Goal: Feedback & Contribution: Submit feedback/report problem

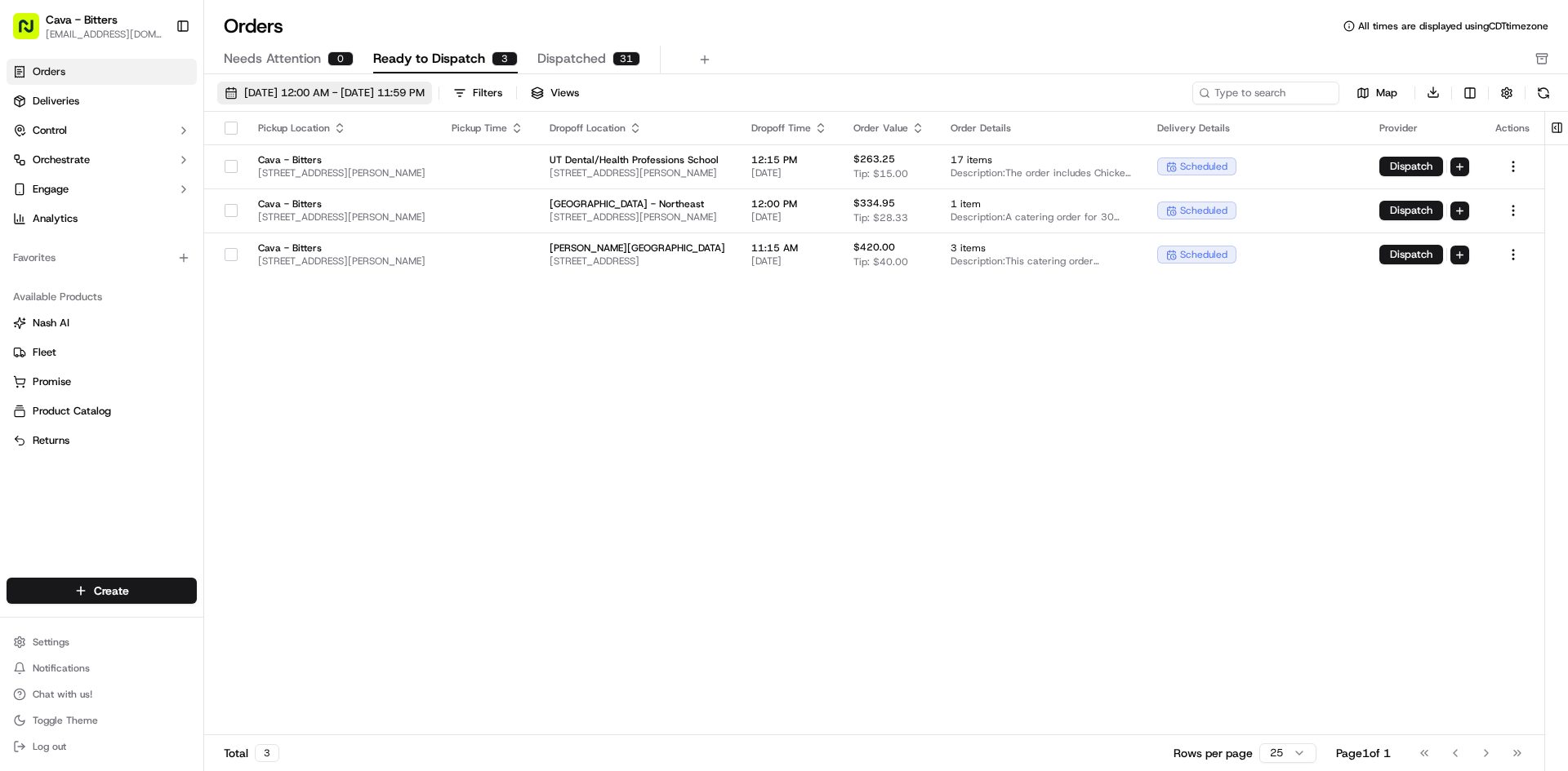
click at [340, 99] on span "[DATE] 12:00 AM - [DATE] 11:59 PM" at bounding box center [334, 92] width 181 height 15
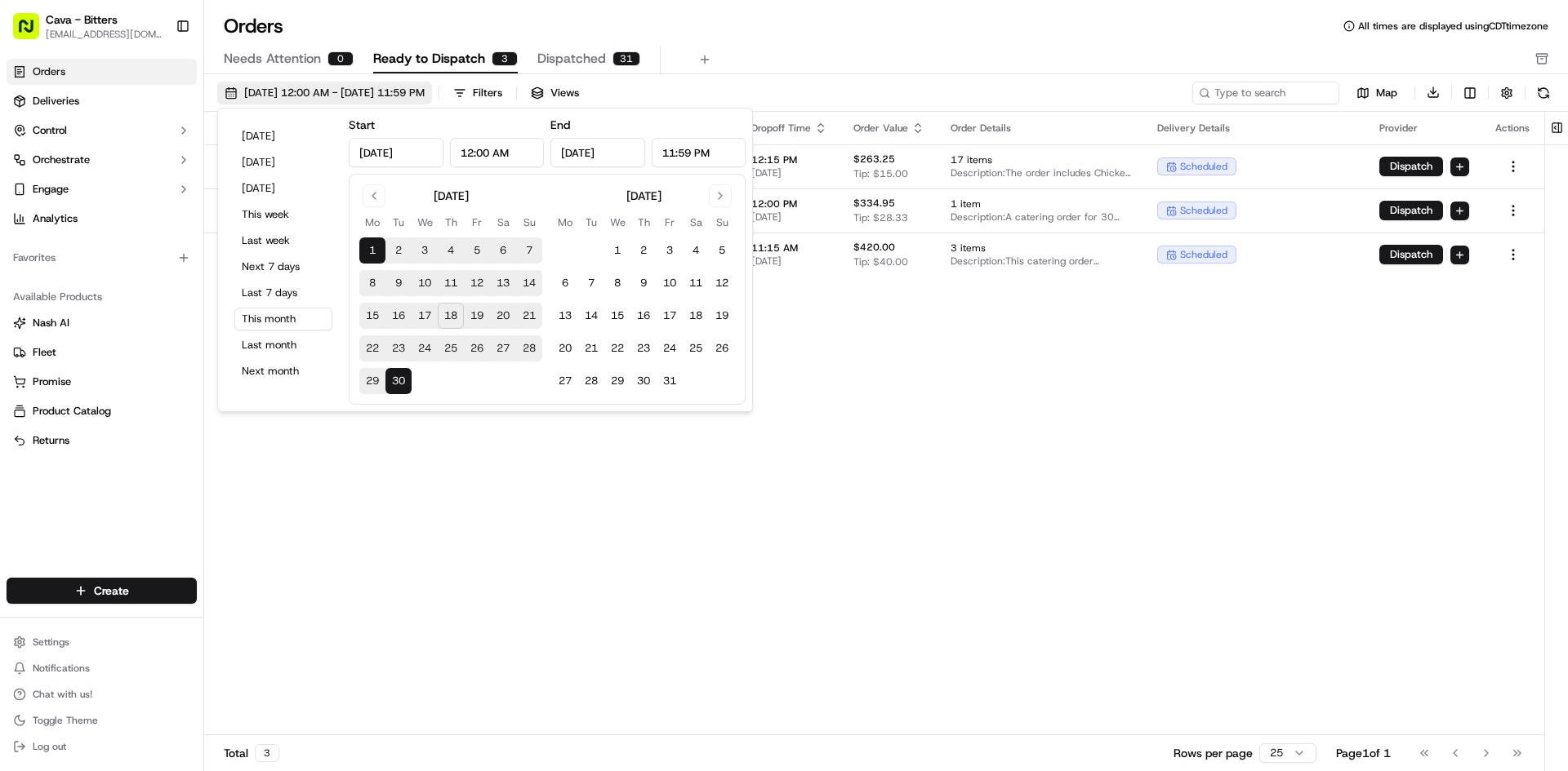
click at [340, 99] on span "[DATE] 12:00 AM - [DATE] 11:59 PM" at bounding box center [334, 92] width 181 height 15
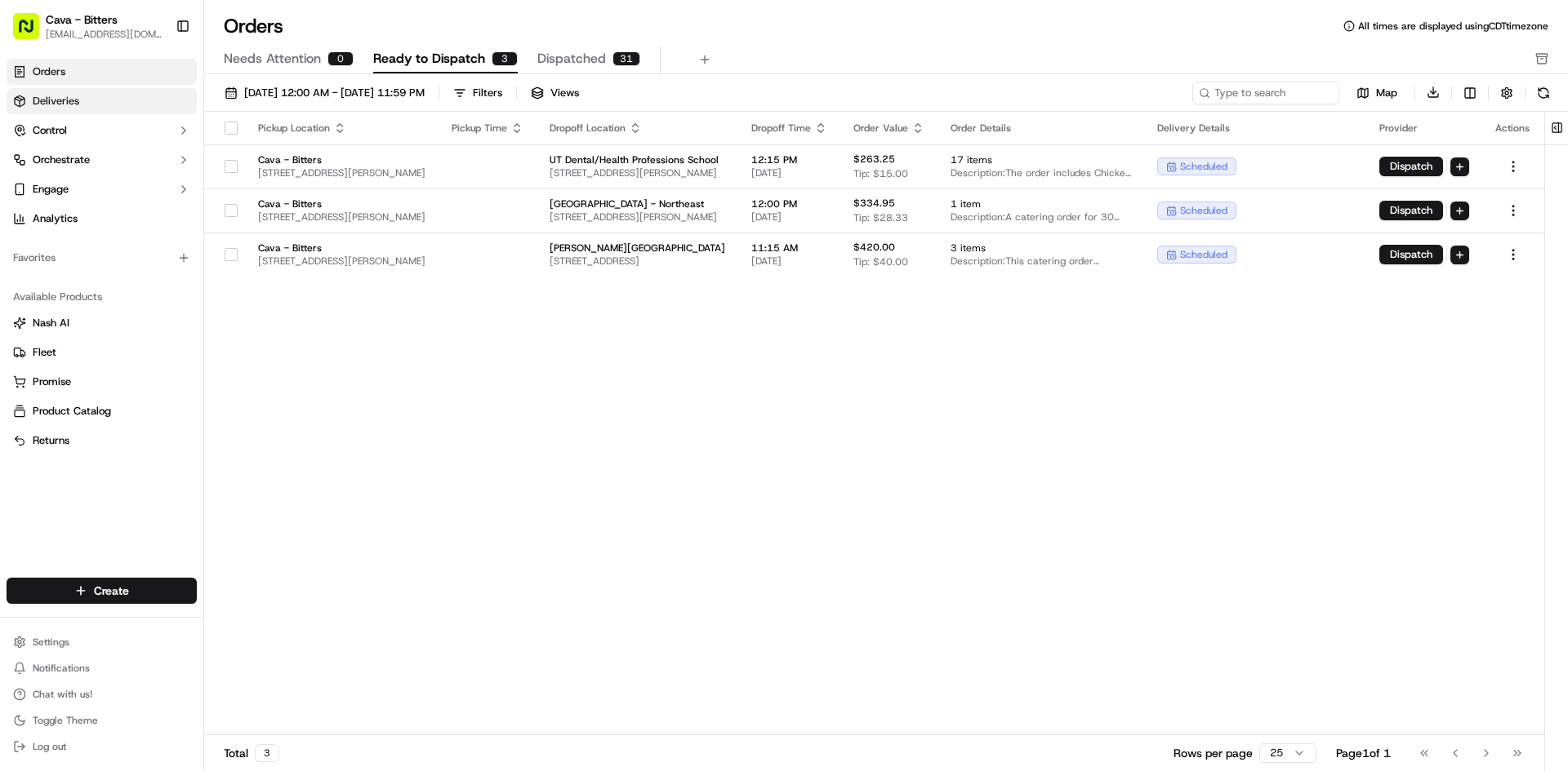
click at [111, 89] on link "Deliveries" at bounding box center [102, 101] width 190 height 26
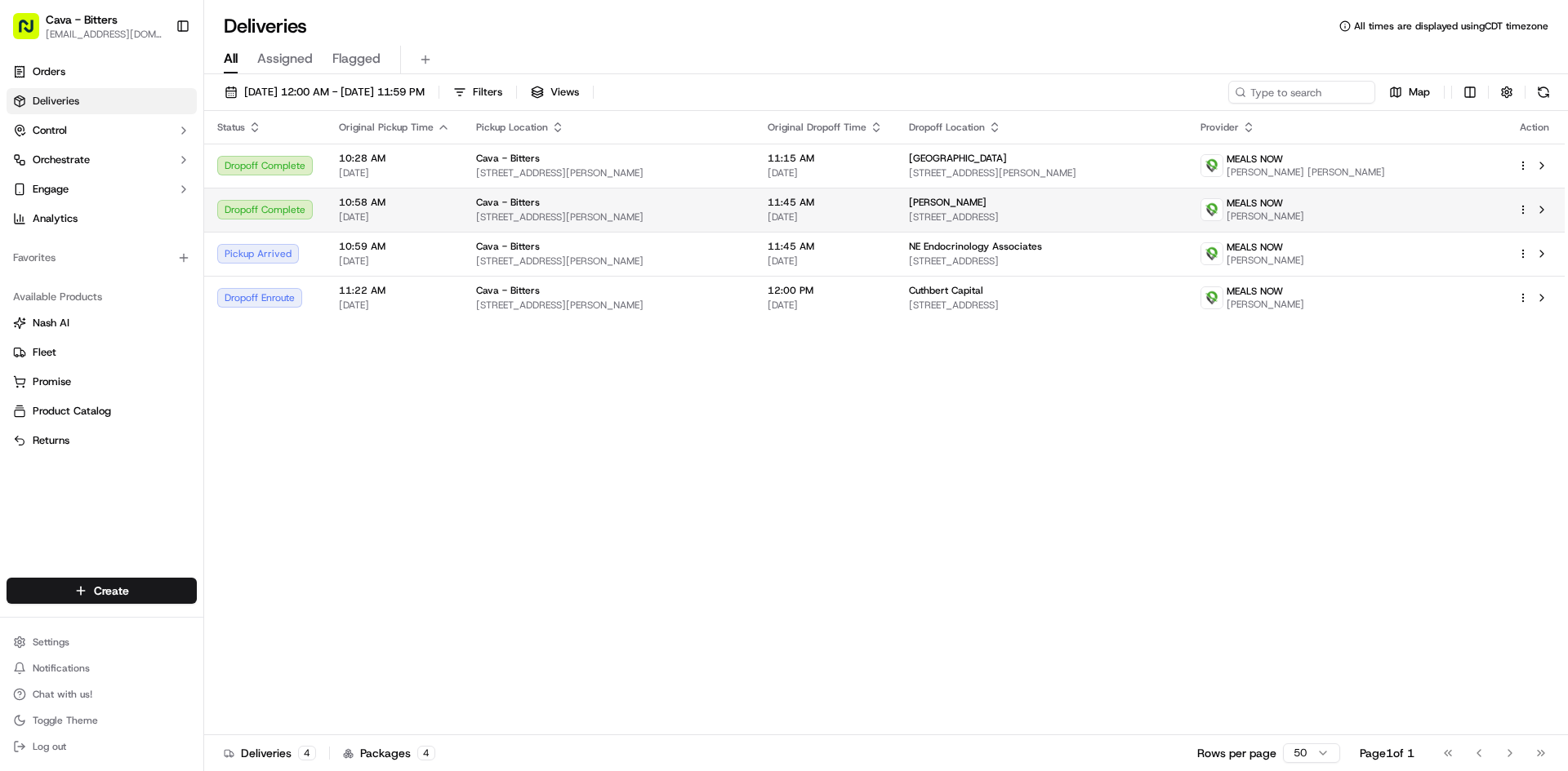
click at [453, 220] on td "10:58 AM [DATE]" at bounding box center [393, 209] width 137 height 44
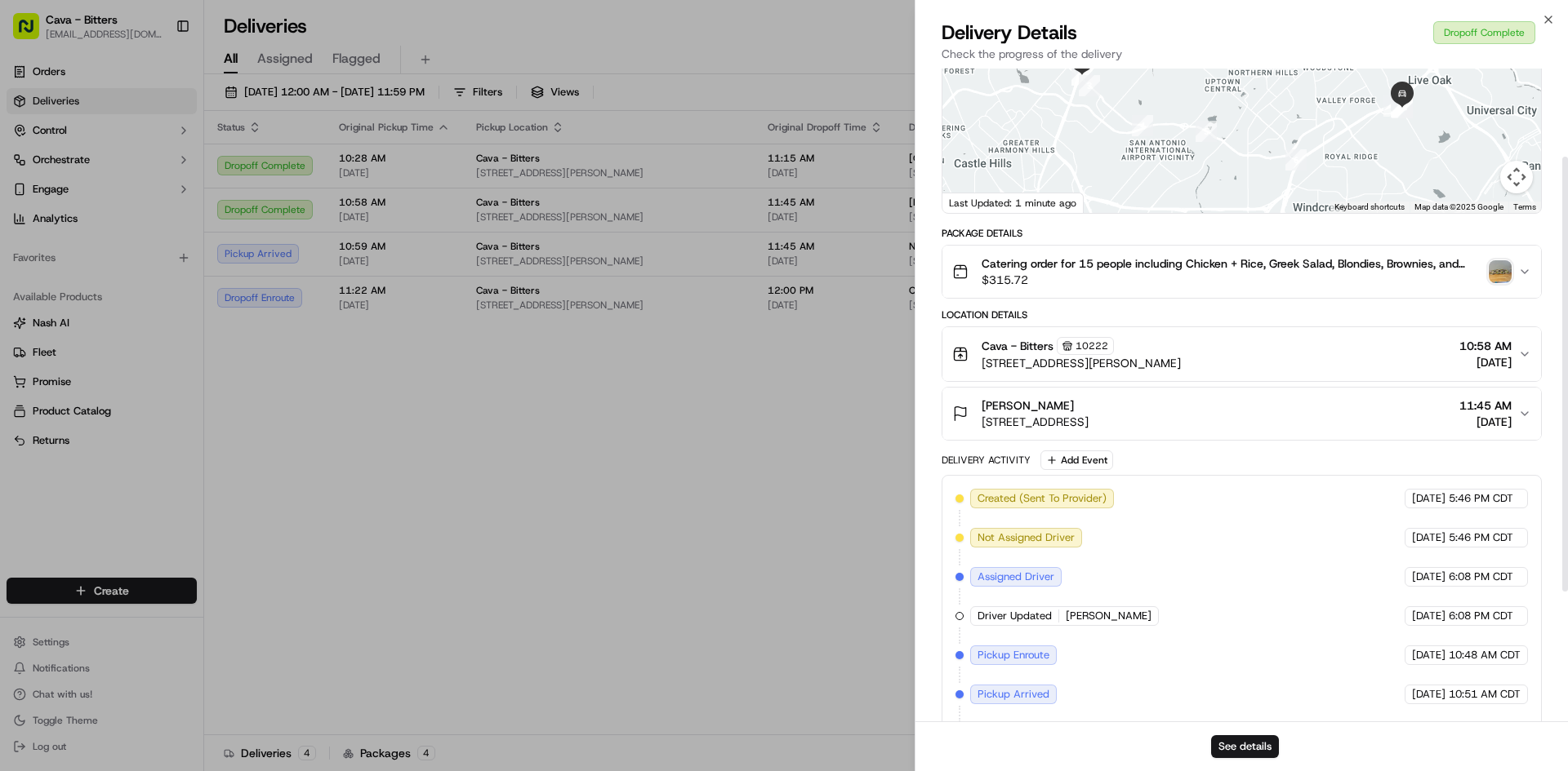
scroll to position [82, 0]
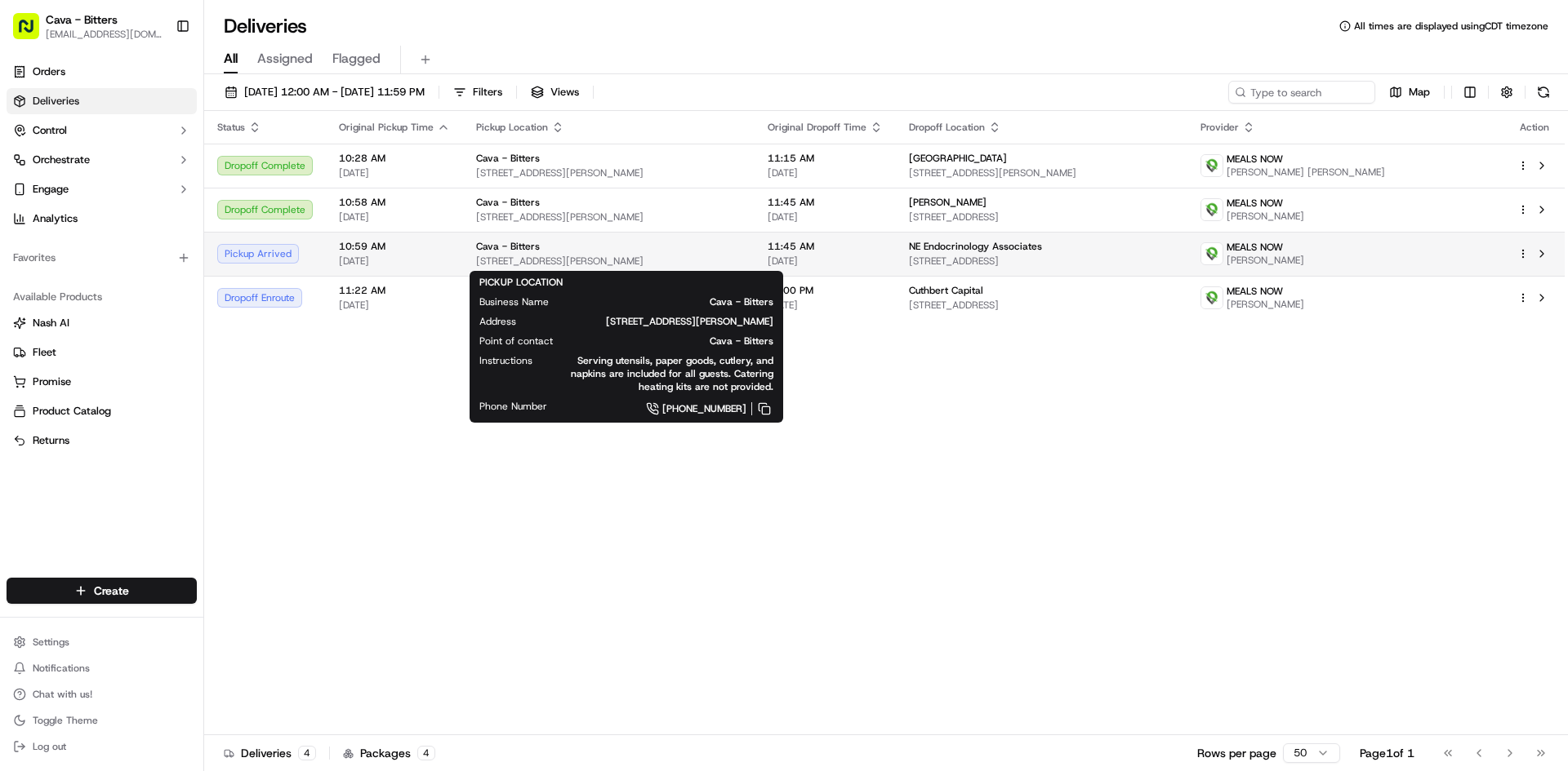
click at [741, 248] on div "Cava - Bitters" at bounding box center [608, 246] width 265 height 13
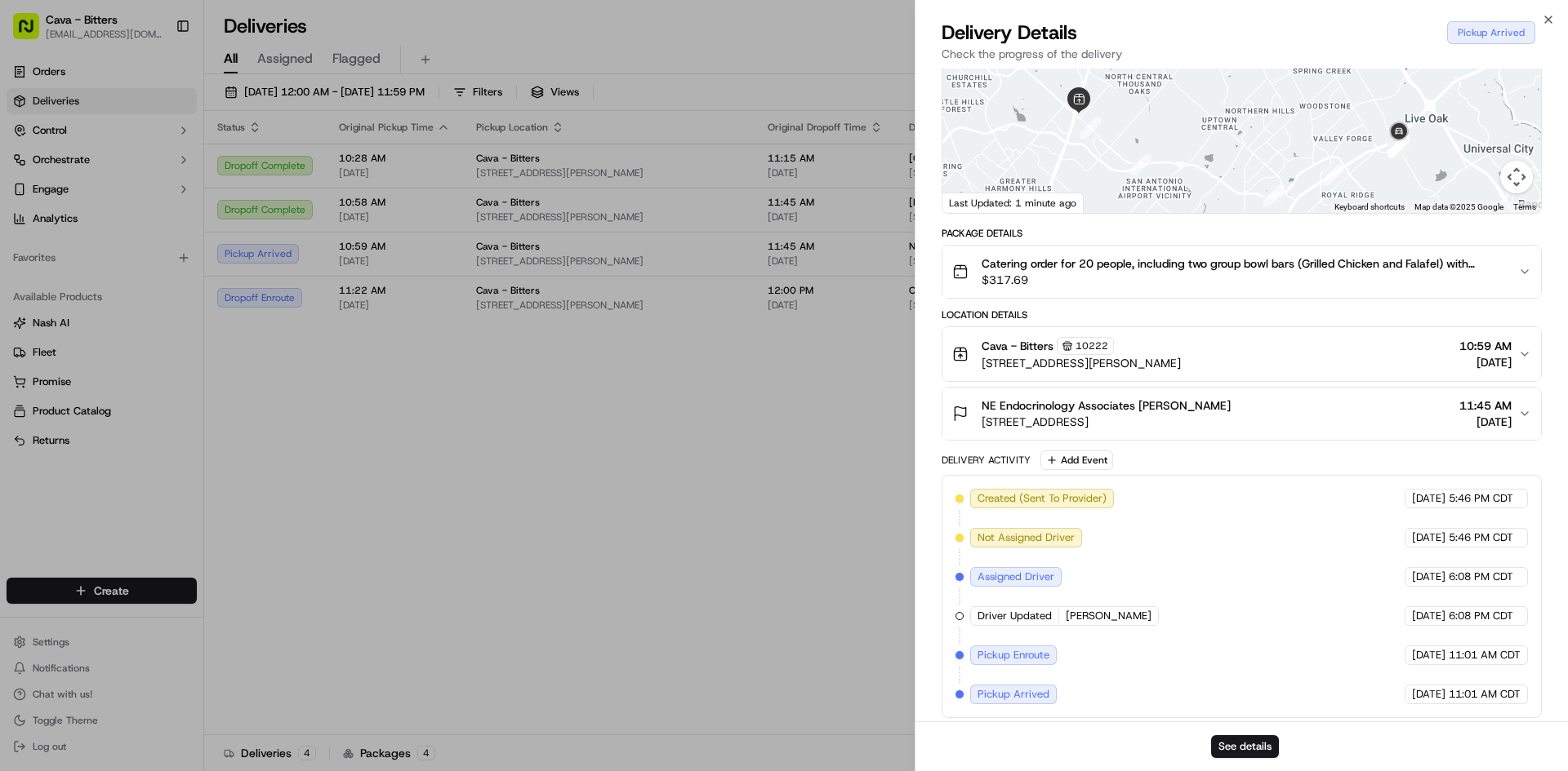
scroll to position [170, 0]
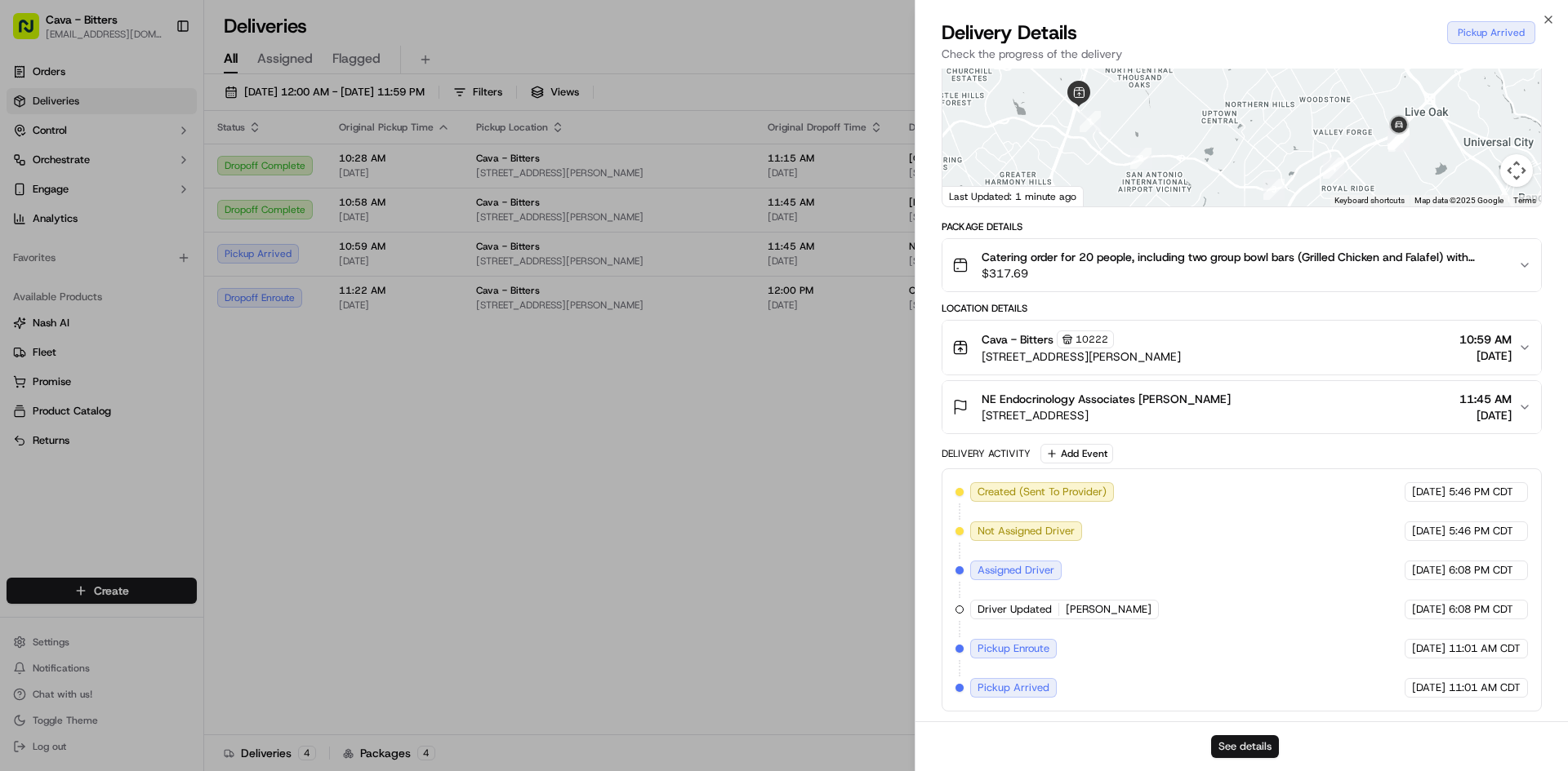
click at [1254, 743] on button "See details" at bounding box center [1244, 747] width 68 height 23
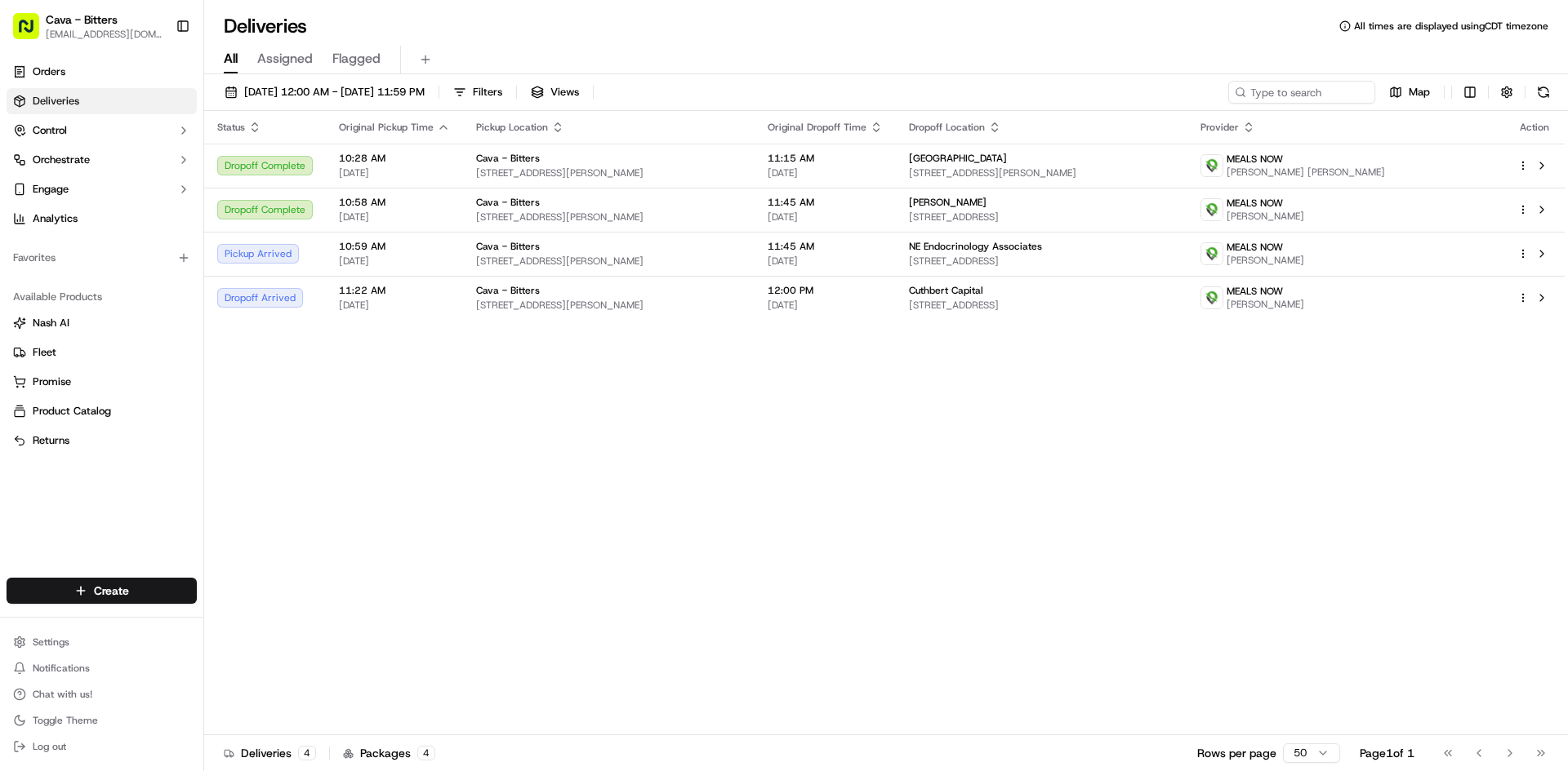
drag, startPoint x: 78, startPoint y: 69, endPoint x: 164, endPoint y: 49, distance: 88.3
click at [78, 69] on link "Orders" at bounding box center [102, 72] width 190 height 26
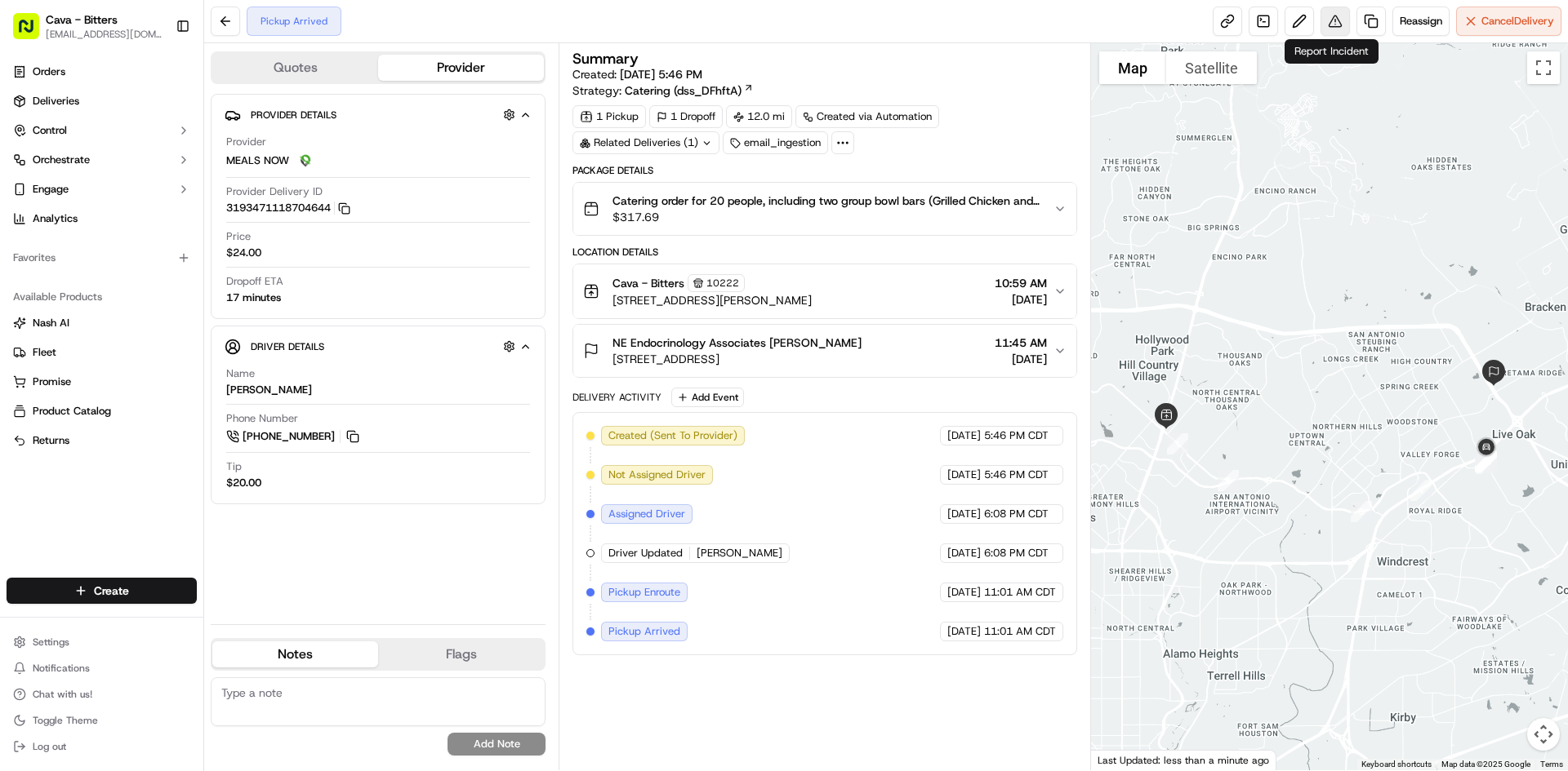
click at [1333, 21] on button at bounding box center [1335, 21] width 29 height 29
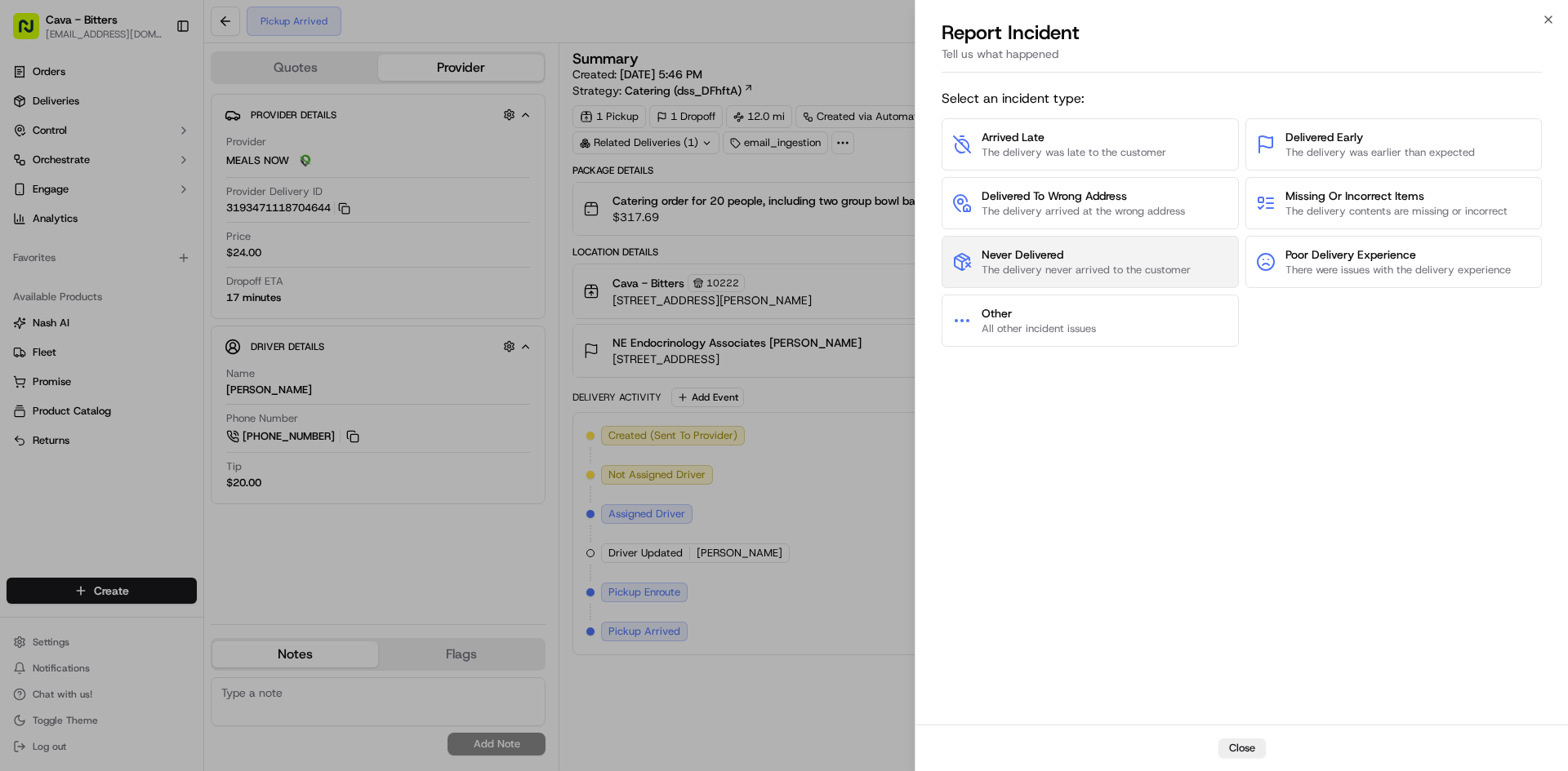
click at [1142, 254] on span "Never Delivered" at bounding box center [1085, 254] width 209 height 17
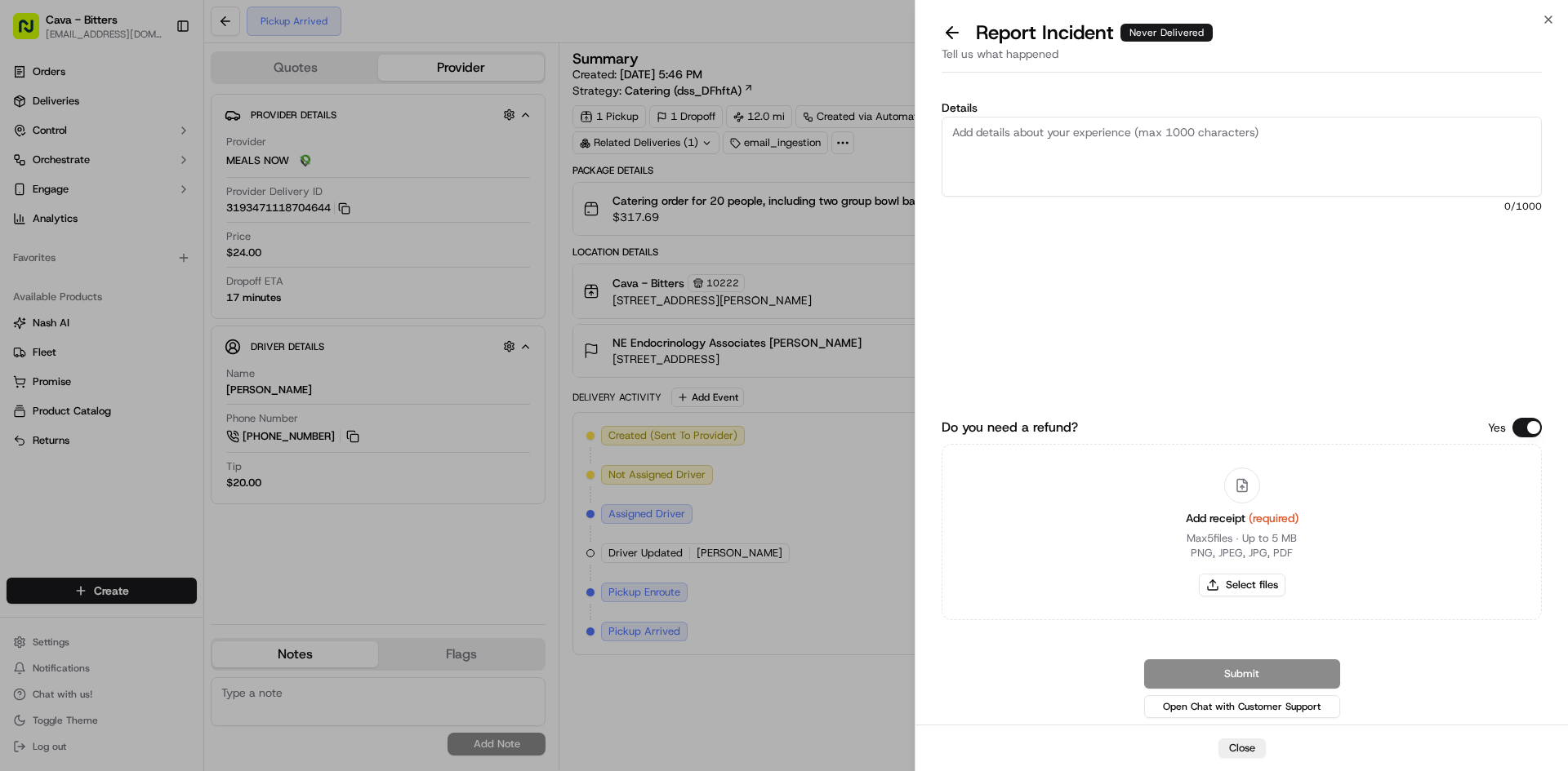
click at [1098, 163] on textarea "Details" at bounding box center [1242, 156] width 600 height 80
type textarea "Y"
type textarea "We have a notice that she arrived for pick up, but she never told us she was ta…"
click at [1246, 587] on button "Select files" at bounding box center [1242, 586] width 86 height 23
type input "C:\fakepath\nash.pdf"
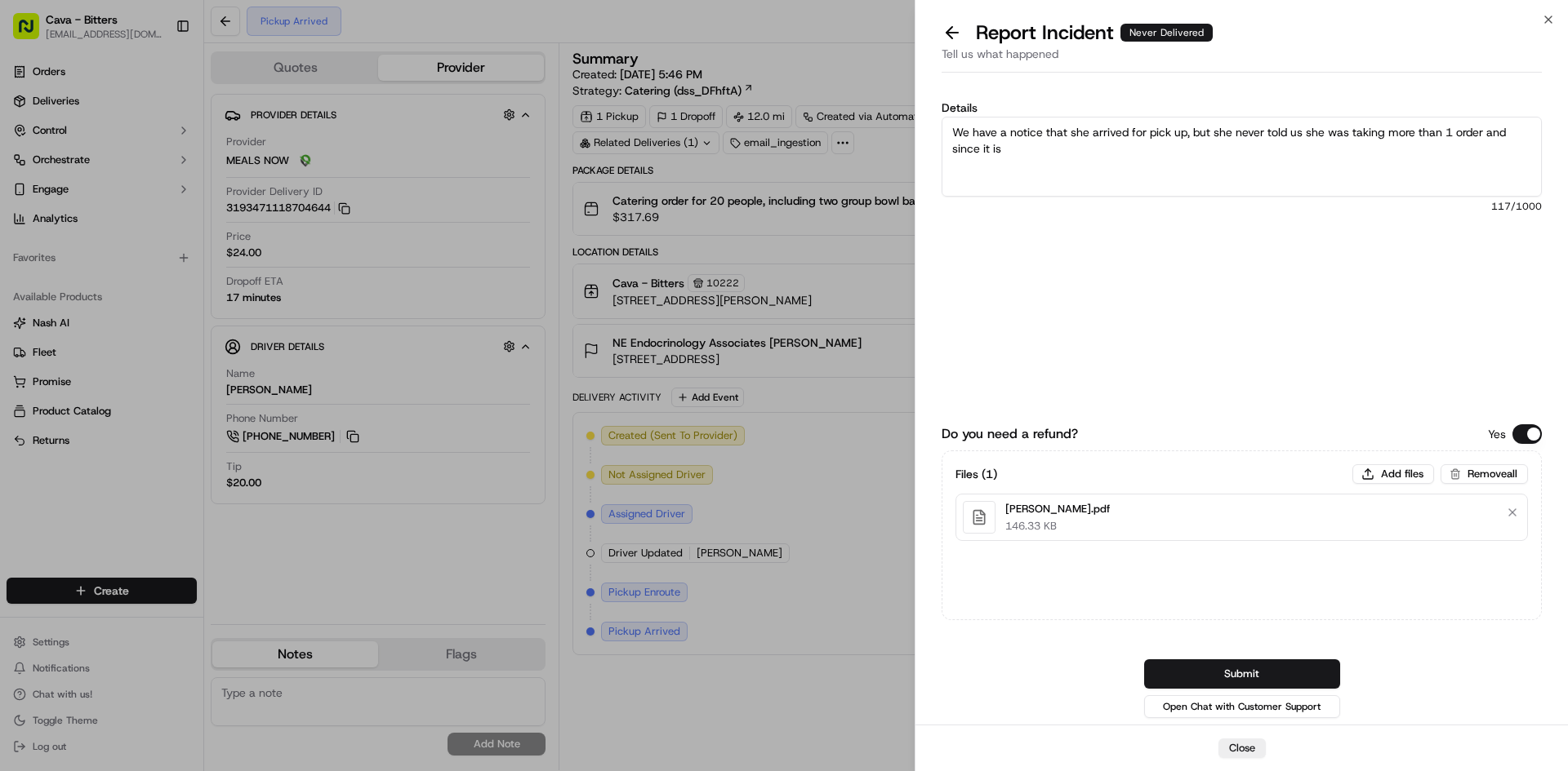
click at [1352, 166] on textarea "We have a notice that she arrived for pick up, but she never told us she was ta…" at bounding box center [1242, 156] width 600 height 80
drag, startPoint x: 1006, startPoint y: 148, endPoint x: 1236, endPoint y: 136, distance: 230.3
click at [1236, 136] on textarea "We have a notice that she arrived for pick up, but she never told us she was ta…" at bounding box center [1242, 156] width 600 height 80
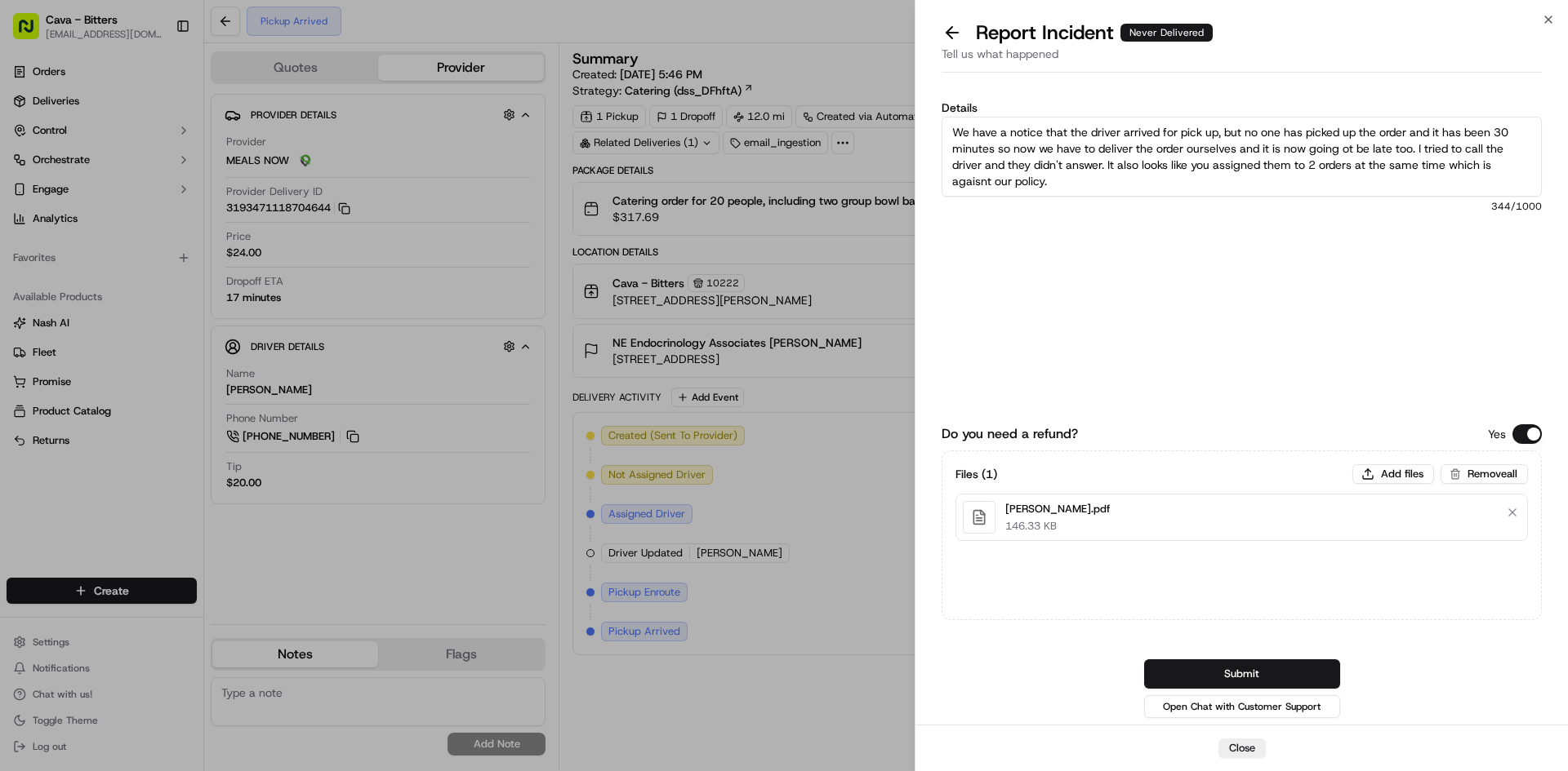
click at [985, 184] on textarea "We have a notice that the driver arrived for pick up, but no one has picked up …" at bounding box center [1242, 156] width 600 height 80
click at [1057, 184] on textarea "We have a notice that the driver arrived for pick up, but no one has picked up …" at bounding box center [1242, 156] width 600 height 80
click at [1351, 146] on textarea "We have a notice that the driver arrived for pick up, but no one has picked up …" at bounding box center [1242, 156] width 600 height 80
click at [1412, 151] on textarea "We have a notice that the driver arrived for pick up, but no one has picked up …" at bounding box center [1242, 156] width 600 height 80
click at [954, 165] on textarea "We have a notice that the driver arrived for pick up, but no one has picked up …" at bounding box center [1242, 156] width 600 height 80
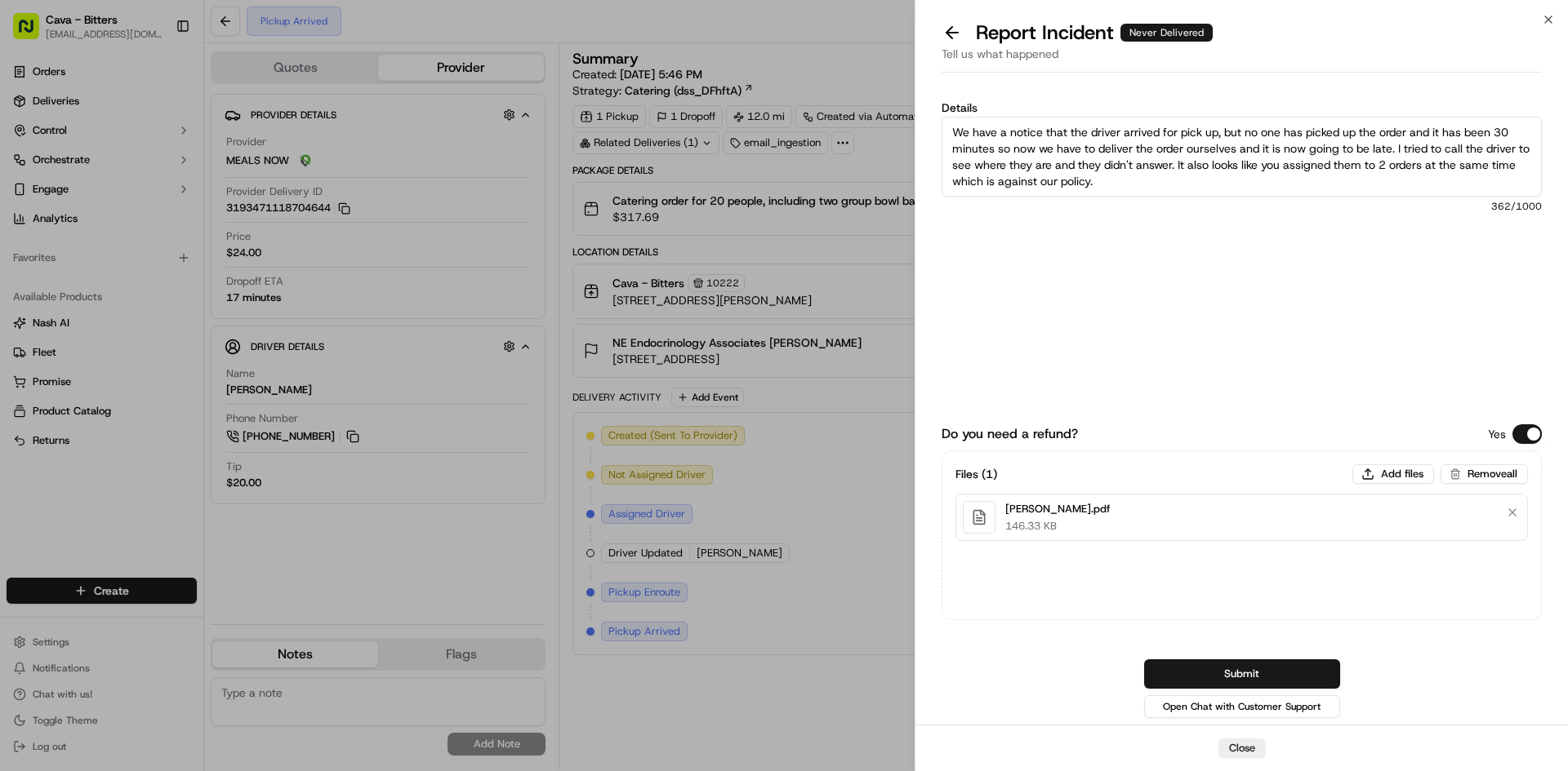
click at [1146, 184] on textarea "We have a notice that the driver arrived for pick up, but no one has picked up …" at bounding box center [1242, 156] width 600 height 80
click at [1064, 188] on textarea "We have a notice that the driver arrived for pick up, but no one has picked up …" at bounding box center [1242, 156] width 600 height 80
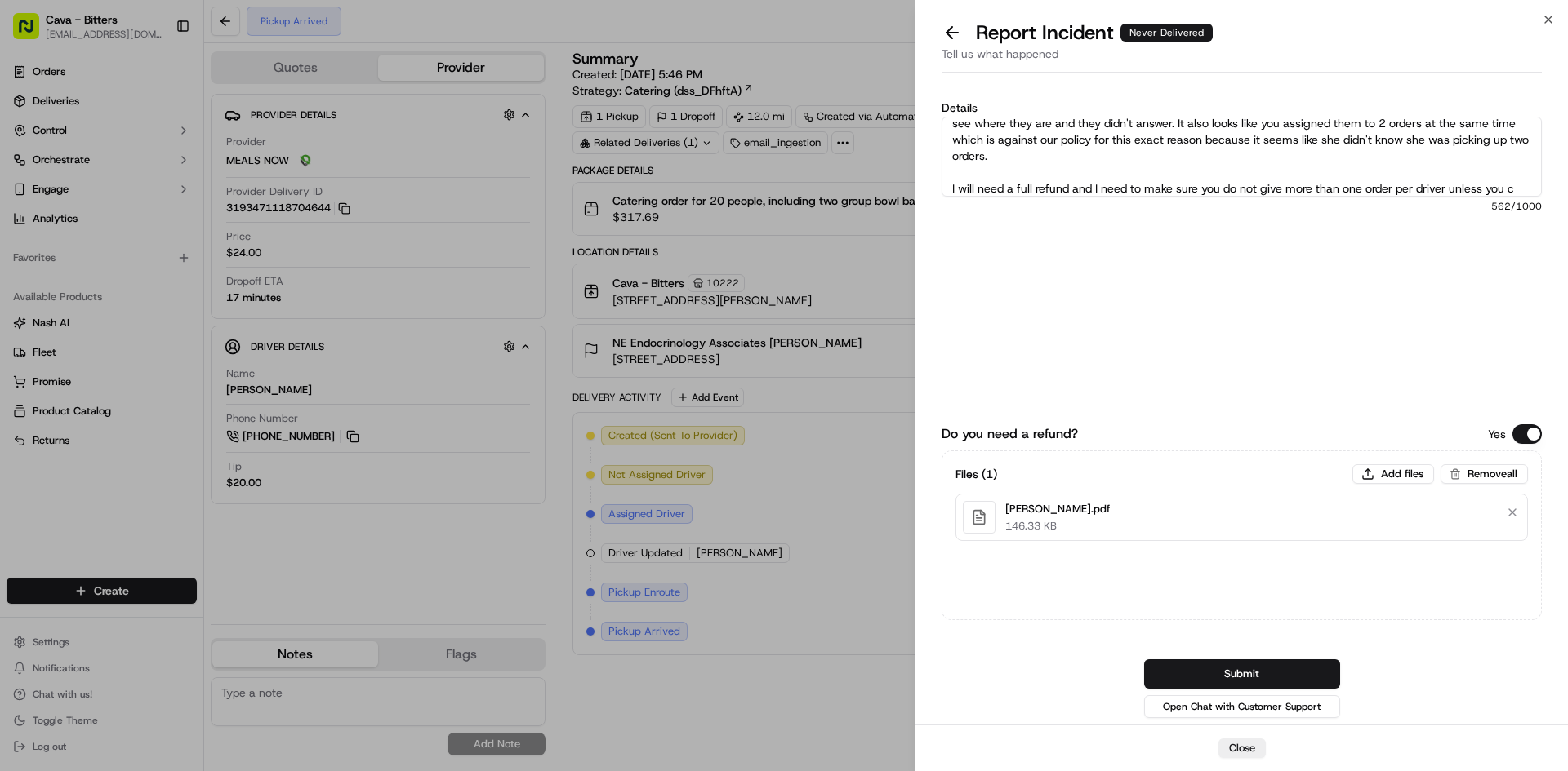
scroll to position [58, 0]
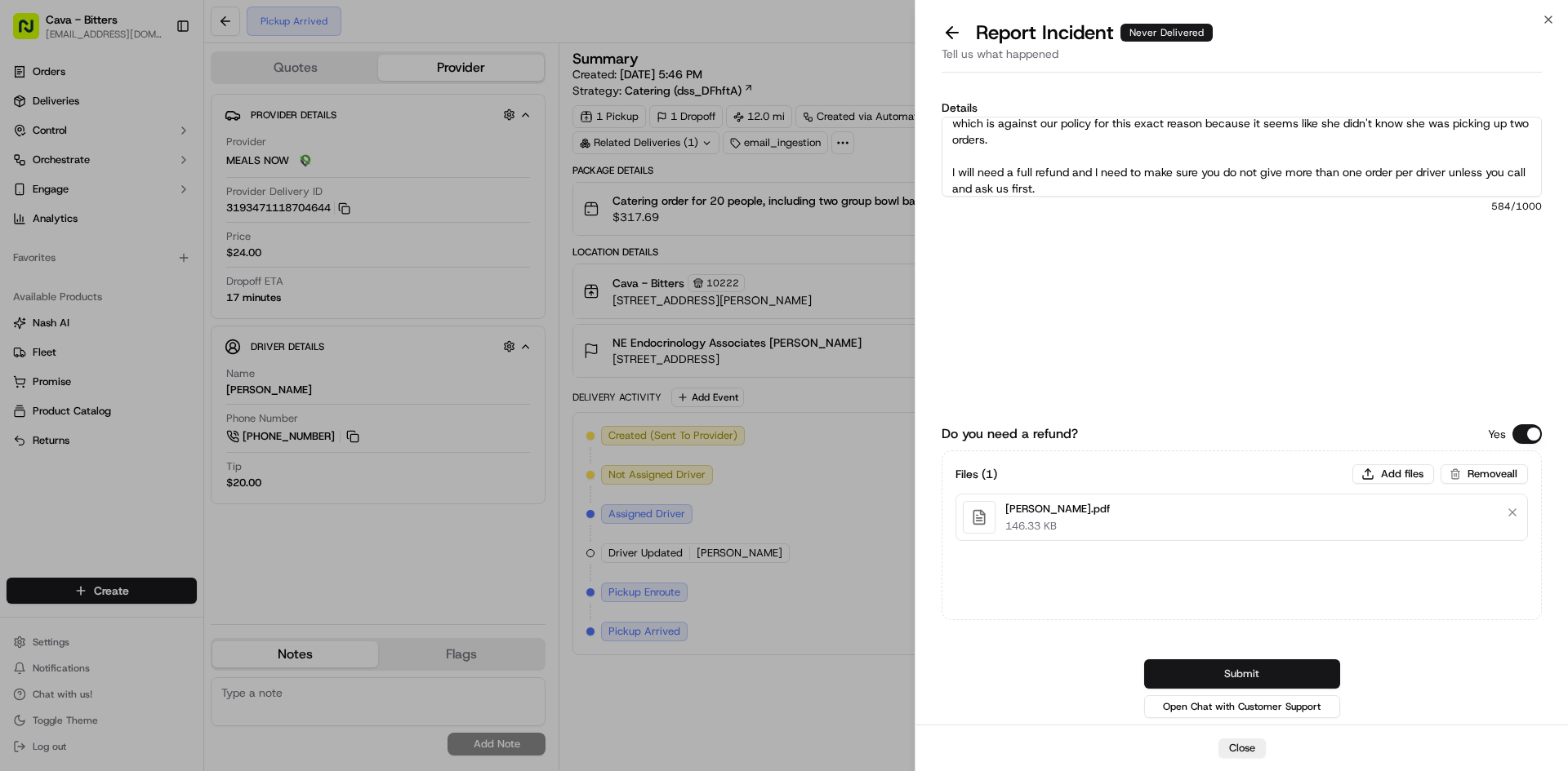
type textarea "We have a notice that the driver arrived for pick up, but no one has picked up …"
click at [1283, 674] on button "Submit" at bounding box center [1242, 674] width 196 height 29
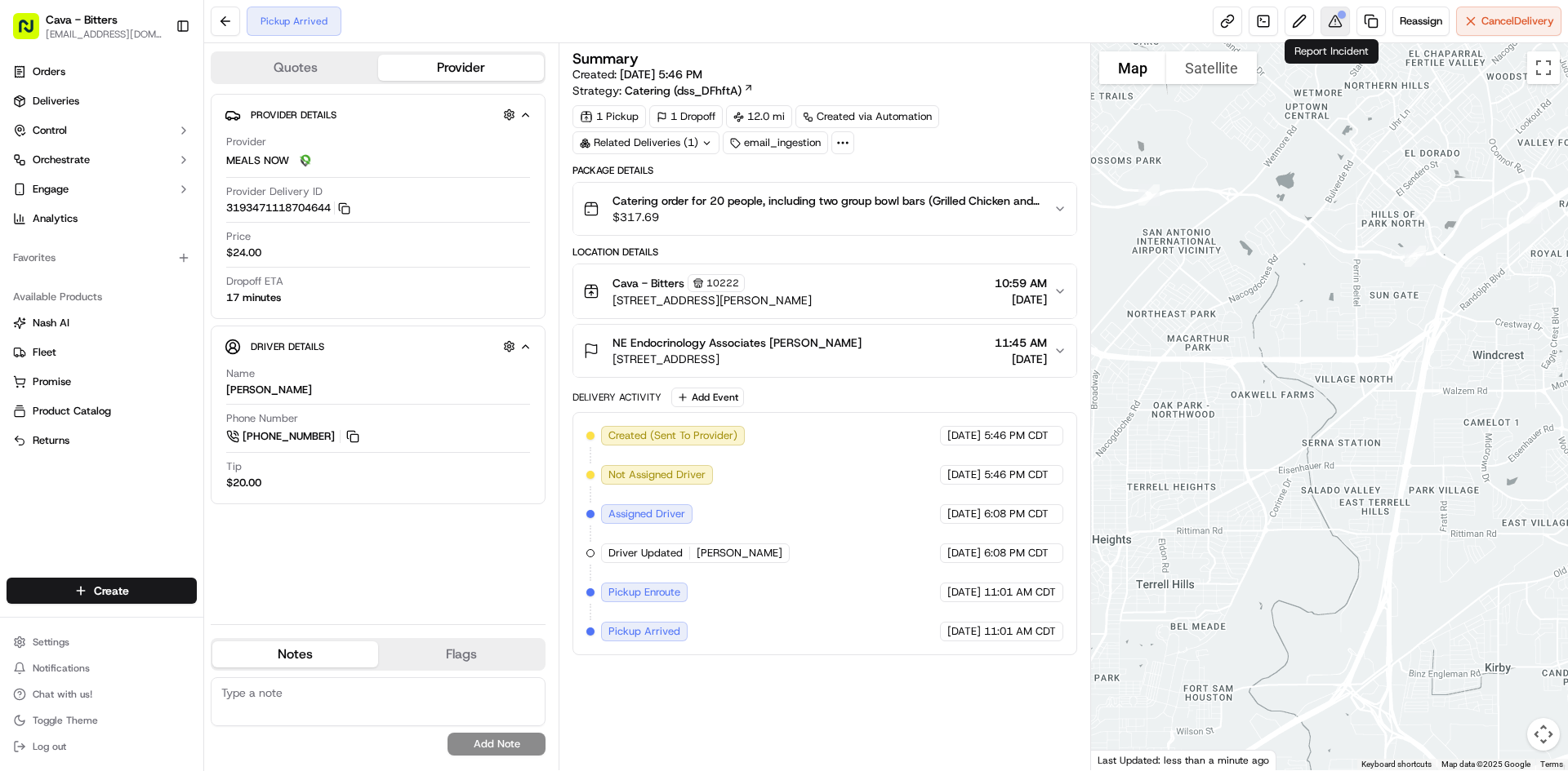
click at [1340, 22] on button at bounding box center [1335, 21] width 29 height 29
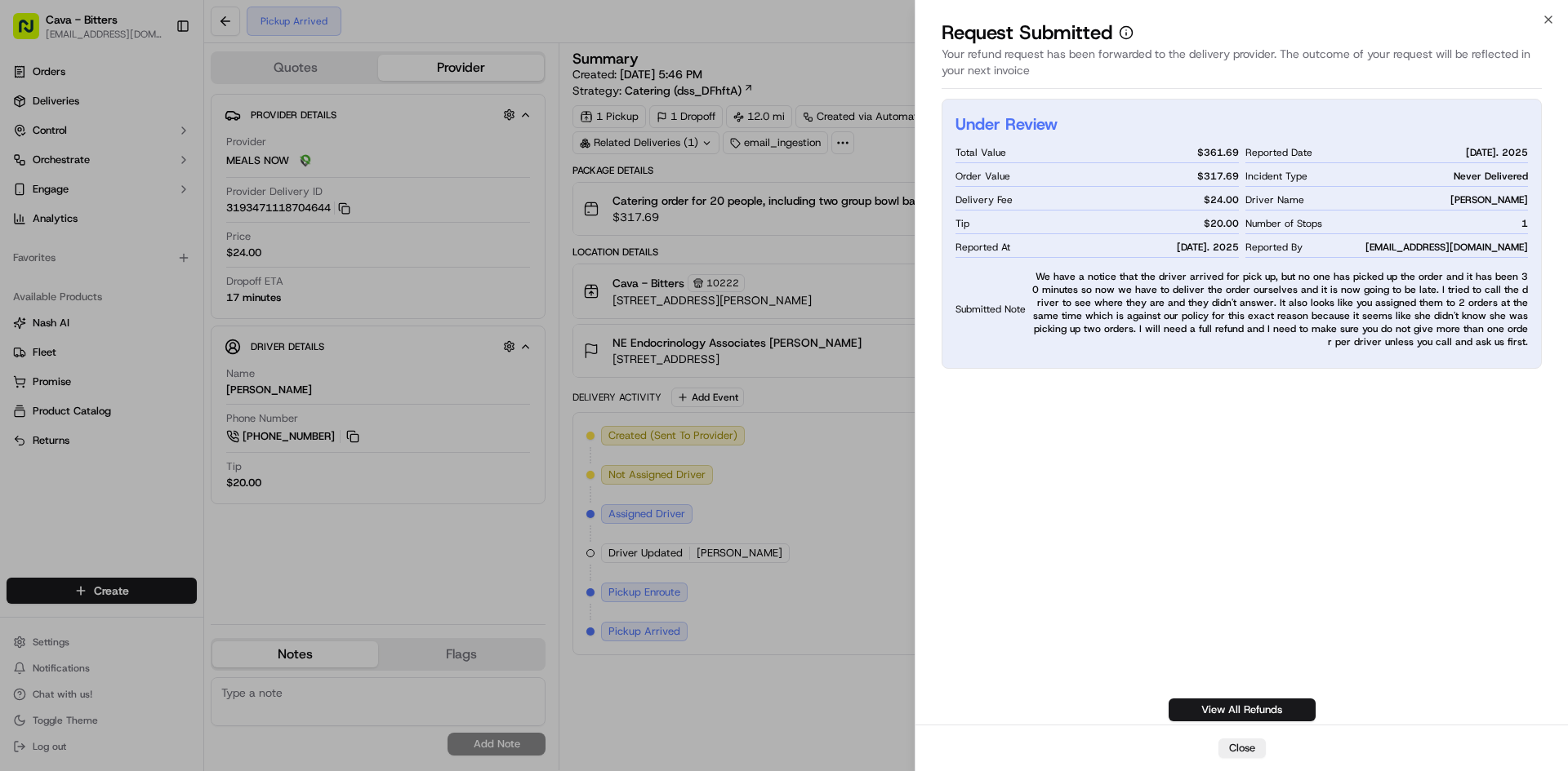
click at [924, 484] on div "Under Review Total Value $ 361.69 Order Value $ 317.69 Delivery Fee $ 24.00 Tip…" at bounding box center [1241, 410] width 652 height 629
click at [1546, 17] on icon "button" at bounding box center [1548, 19] width 7 height 7
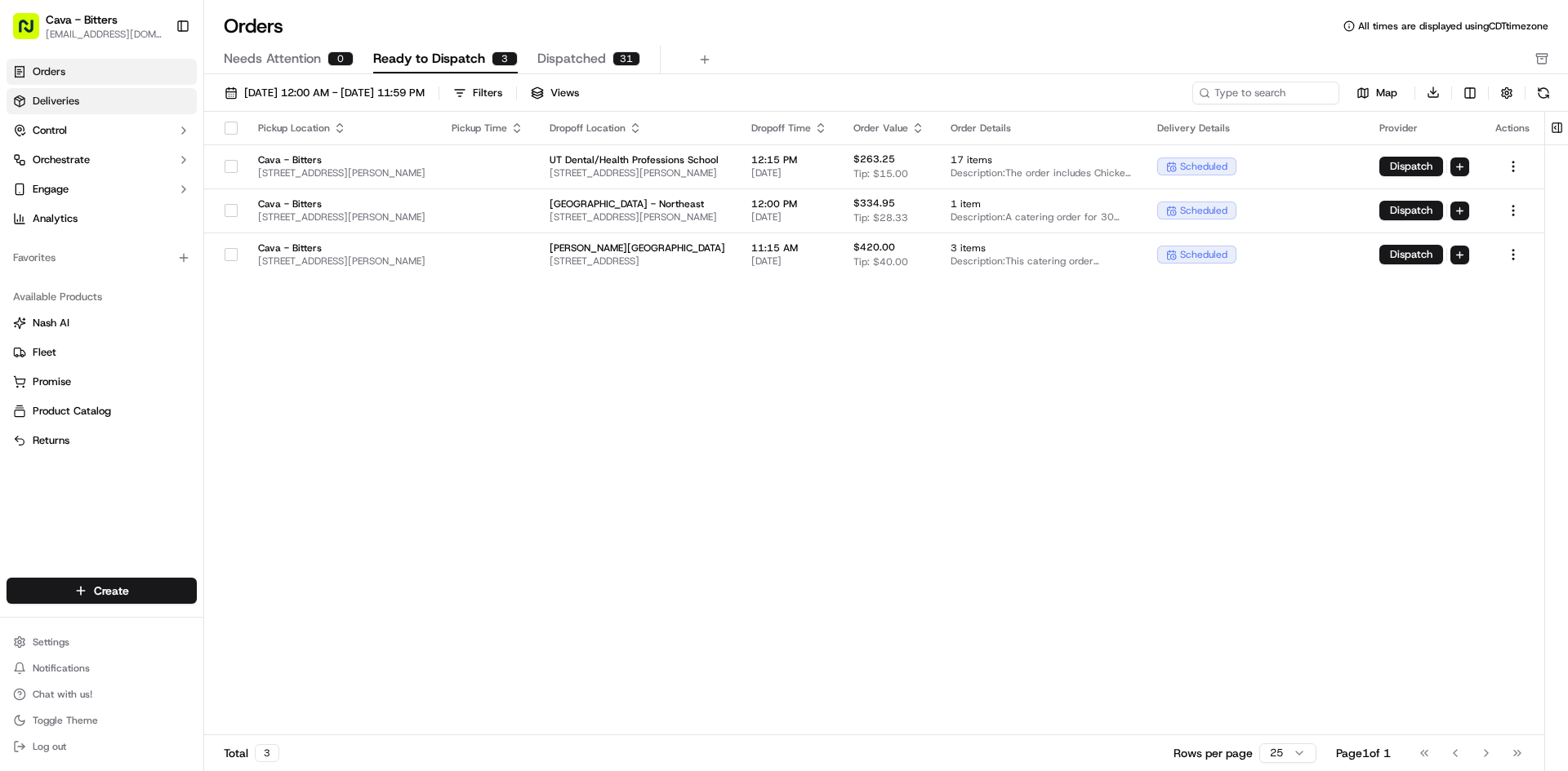
click at [61, 89] on link "Deliveries" at bounding box center [102, 101] width 190 height 26
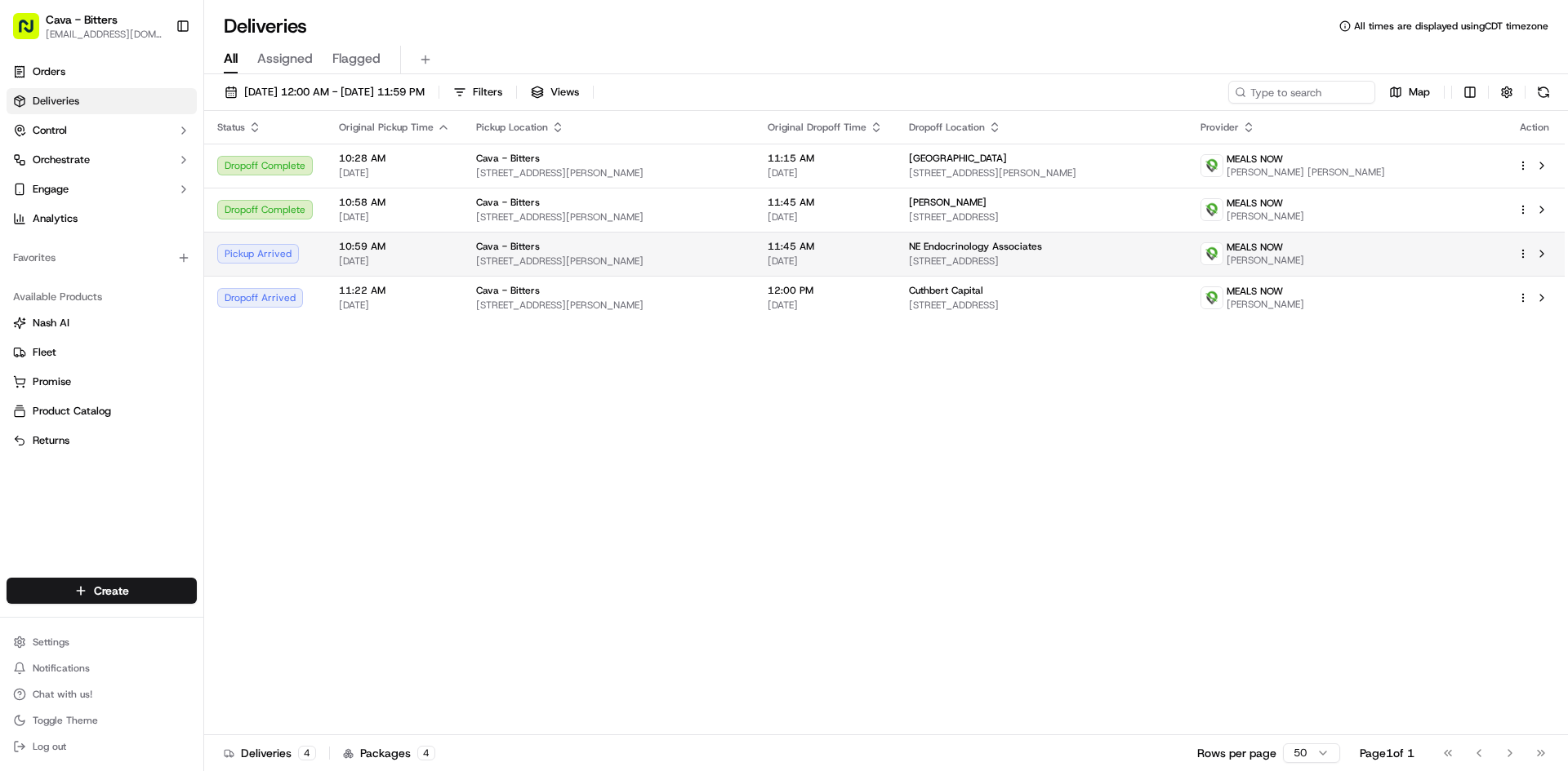
click at [450, 265] on td "10:59 AM 09/18/2025" at bounding box center [393, 253] width 137 height 44
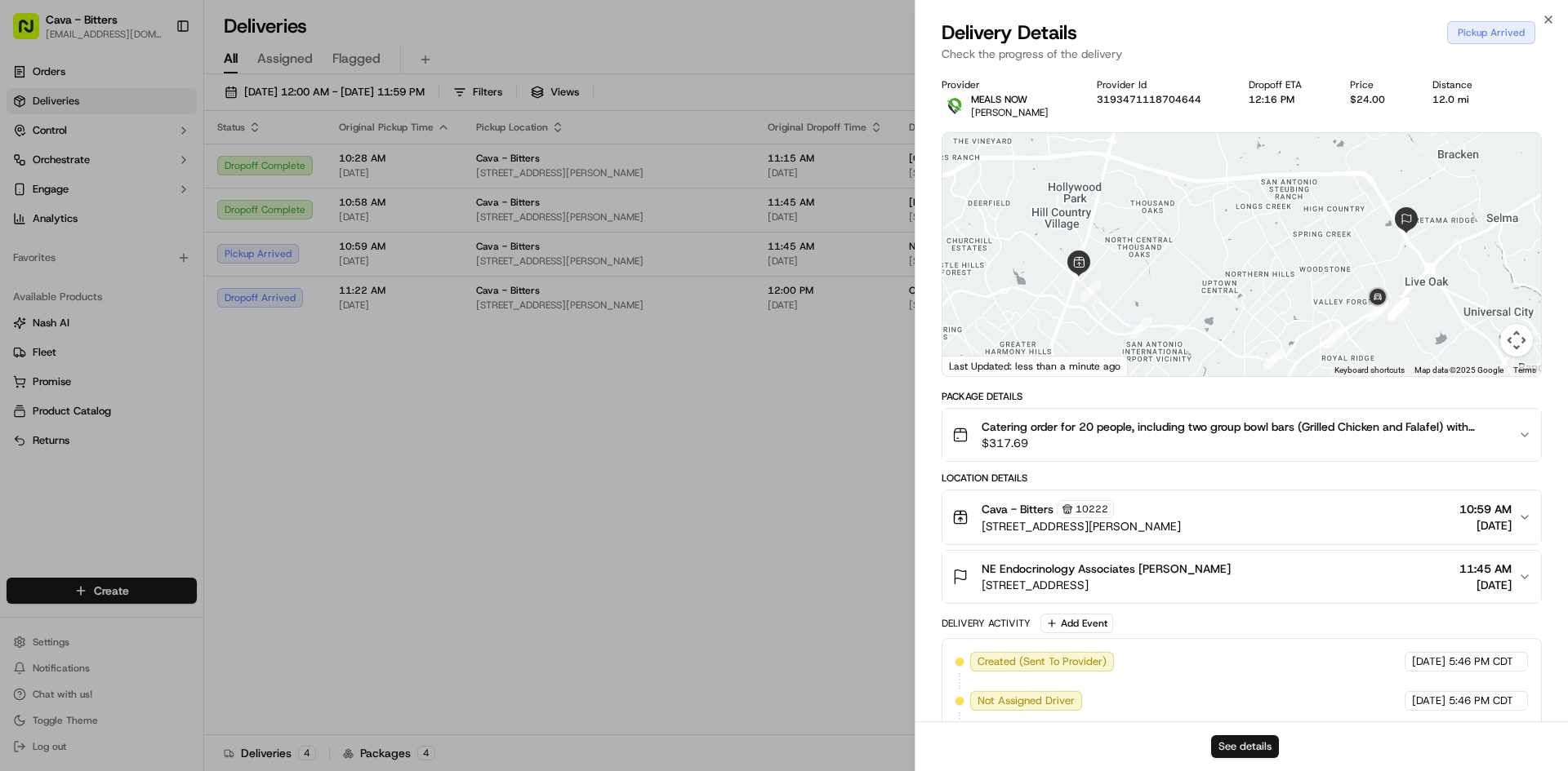
click at [1263, 743] on button "See details" at bounding box center [1244, 747] width 68 height 23
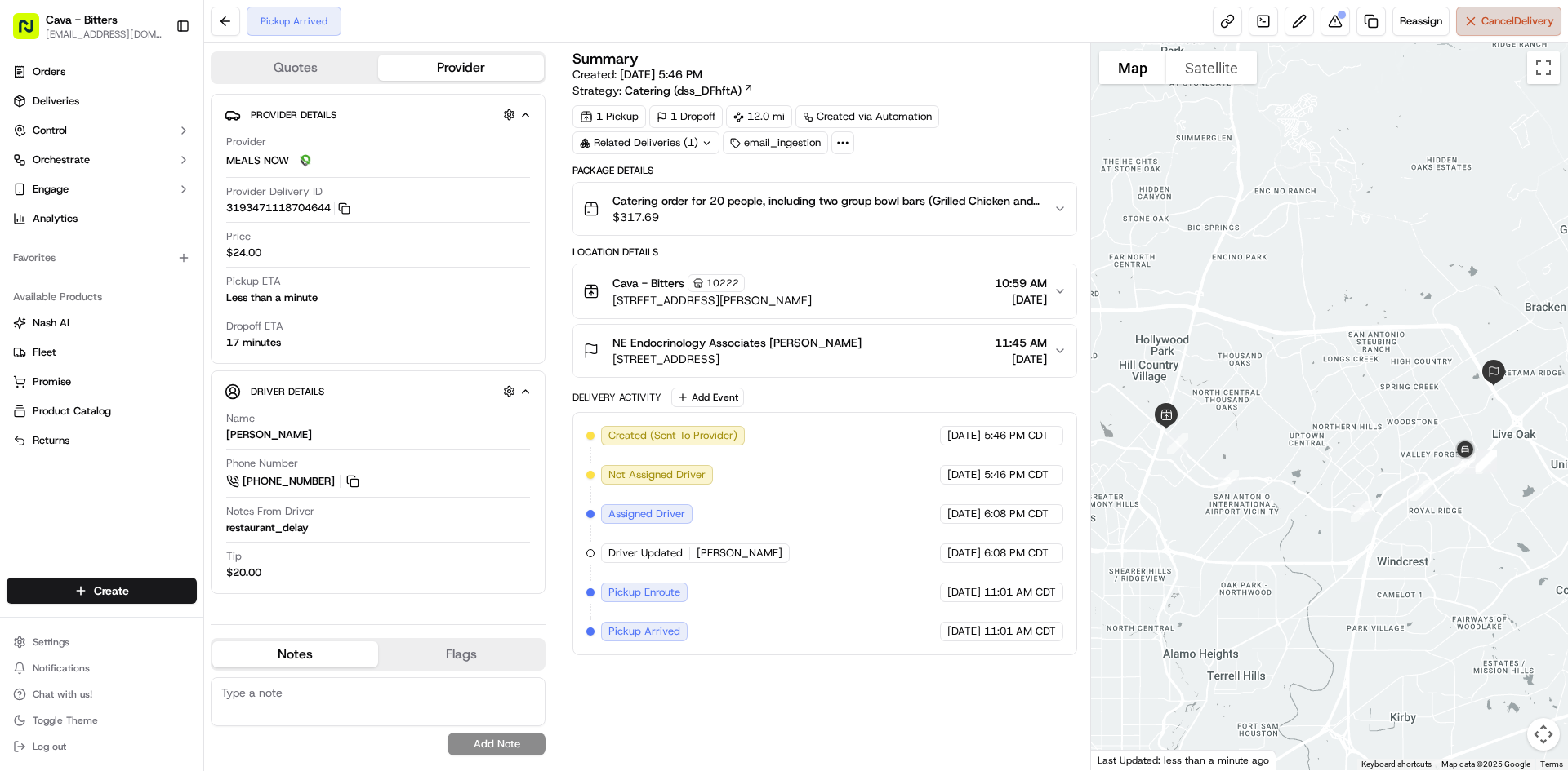
click at [1525, 22] on span "Cancel Delivery" at bounding box center [1517, 20] width 73 height 15
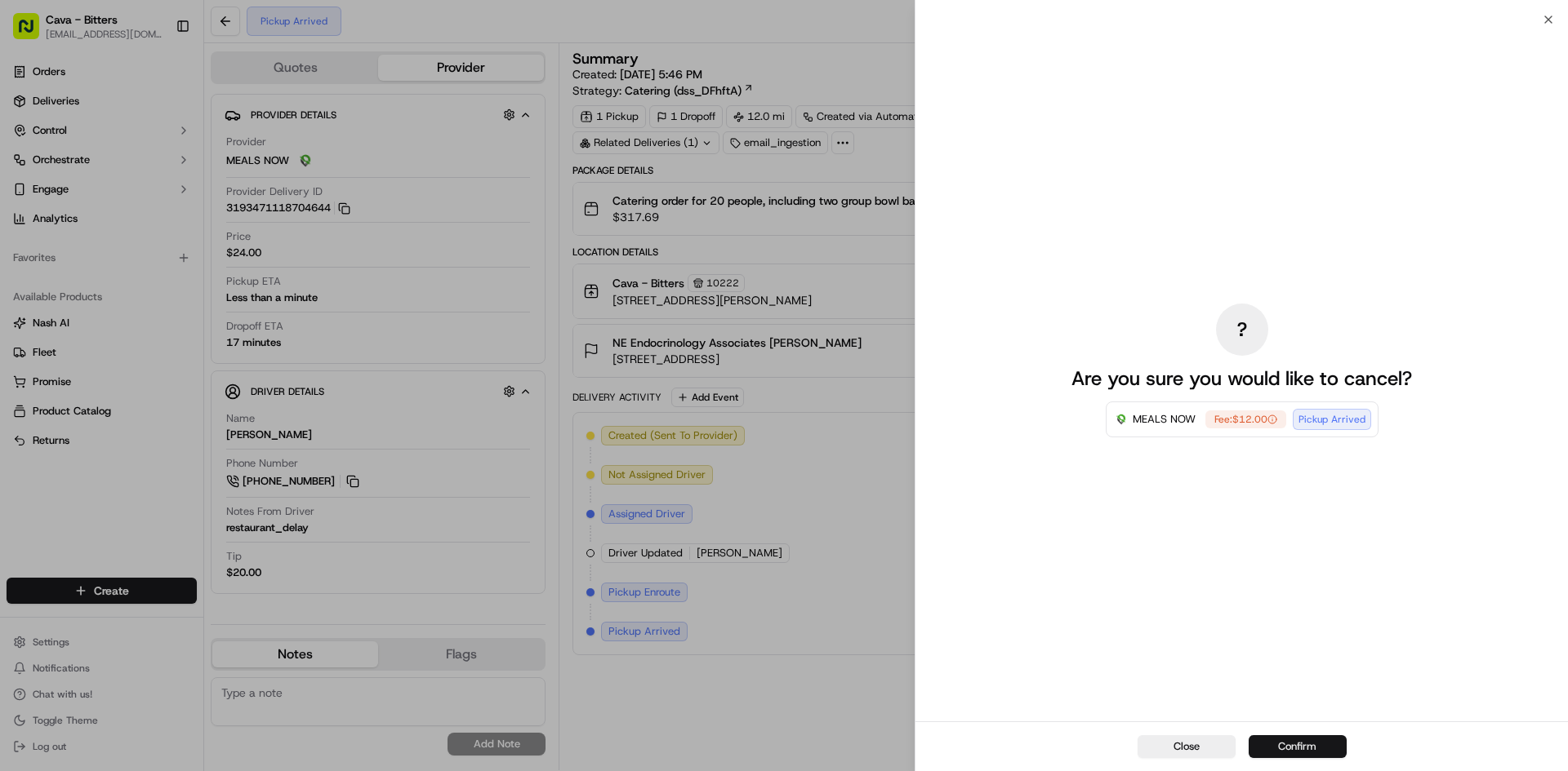
click at [1317, 750] on button "Confirm" at bounding box center [1297, 747] width 98 height 23
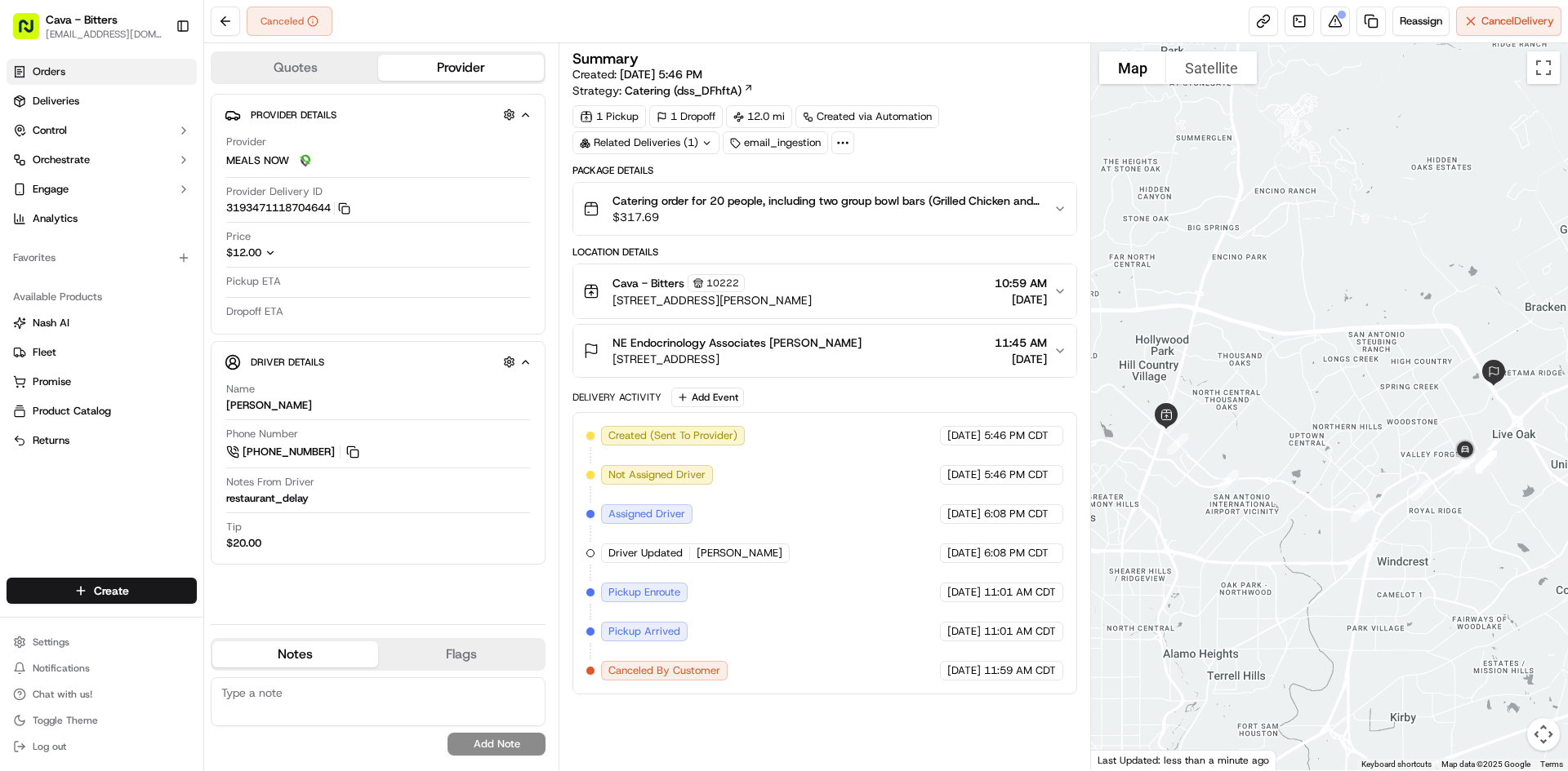
click at [25, 80] on link "Orders" at bounding box center [102, 72] width 190 height 26
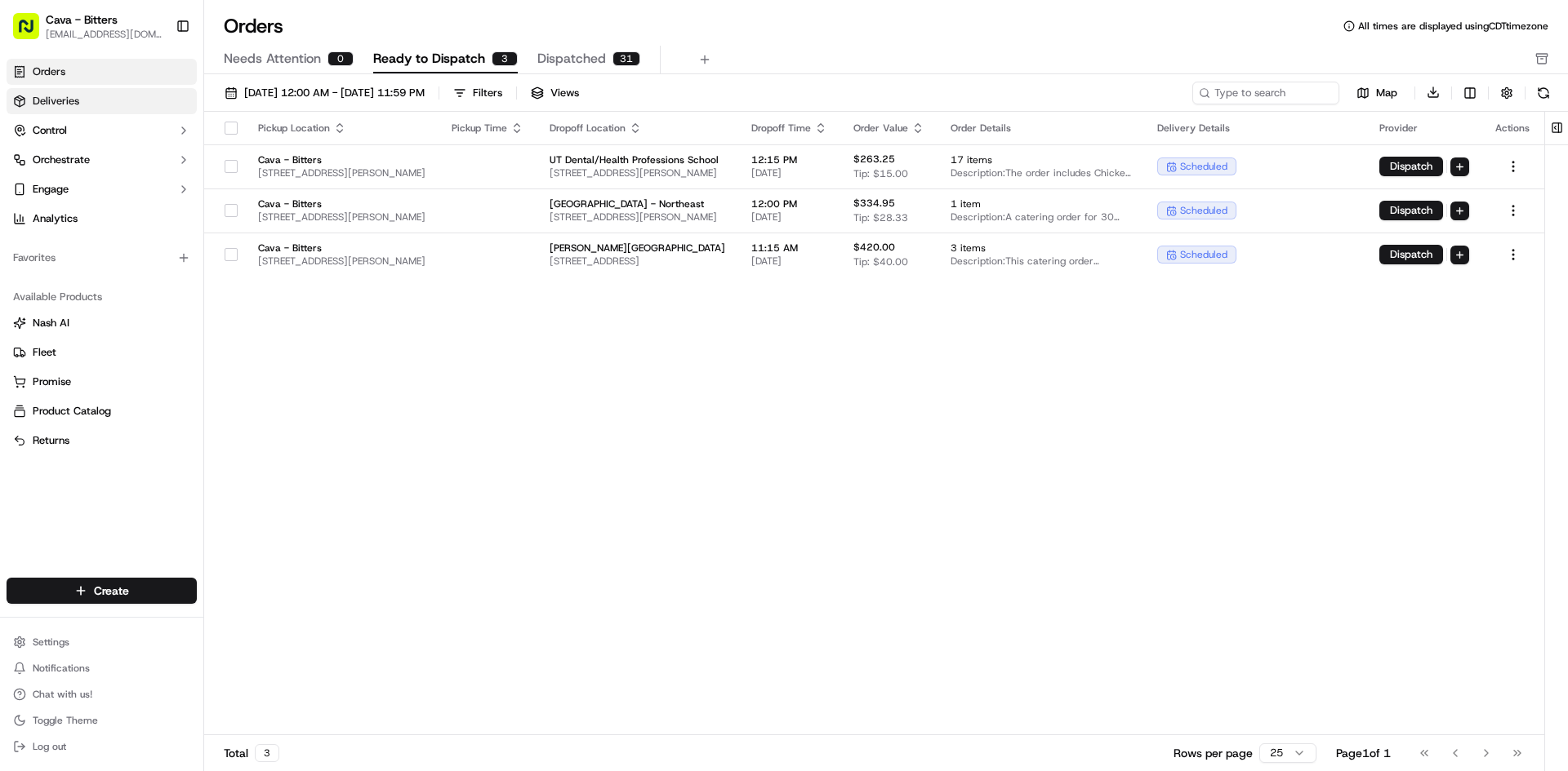
click at [45, 105] on span "Deliveries" at bounding box center [56, 101] width 47 height 15
